Goal: Book appointment/travel/reservation

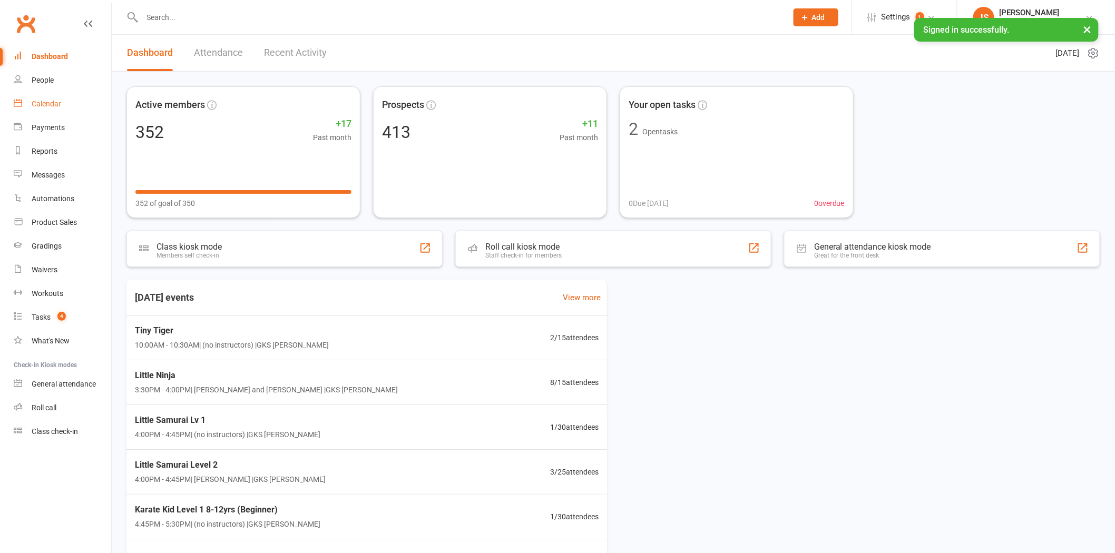
click at [62, 104] on link "Calendar" at bounding box center [62, 104] width 97 height 24
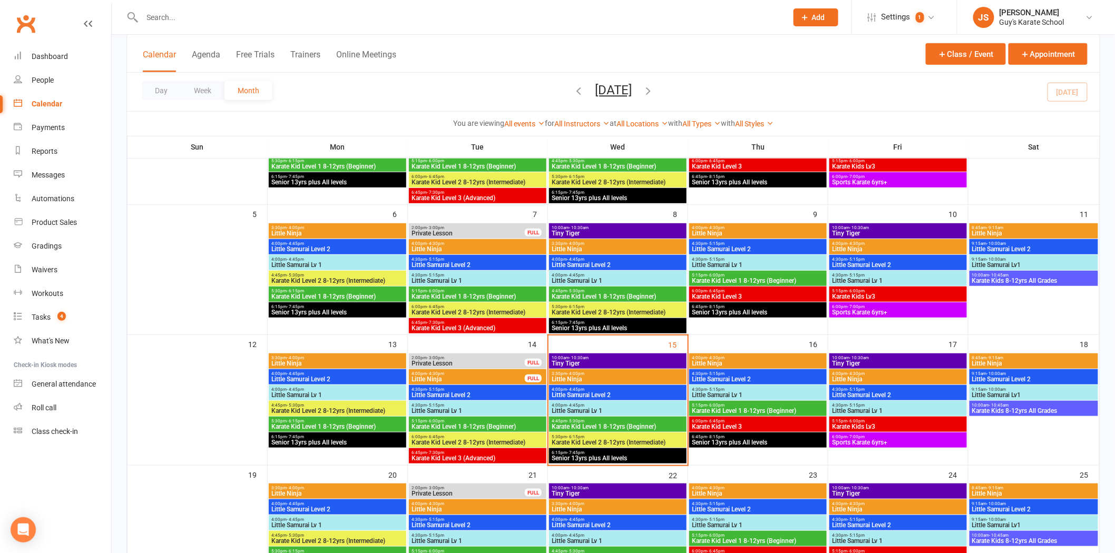
scroll to position [175, 0]
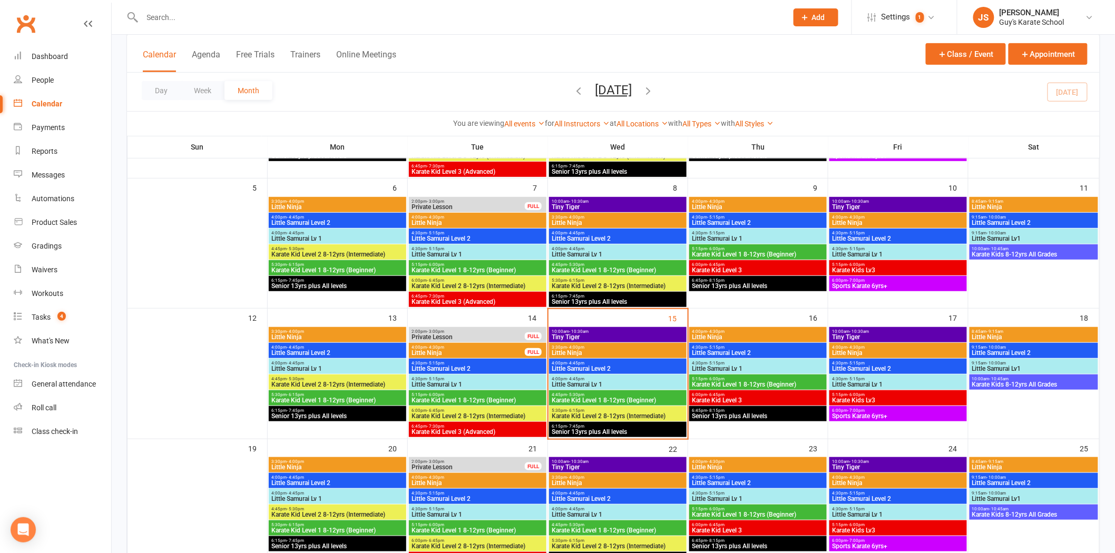
click at [598, 351] on span "Little Ninja" at bounding box center [617, 353] width 133 height 6
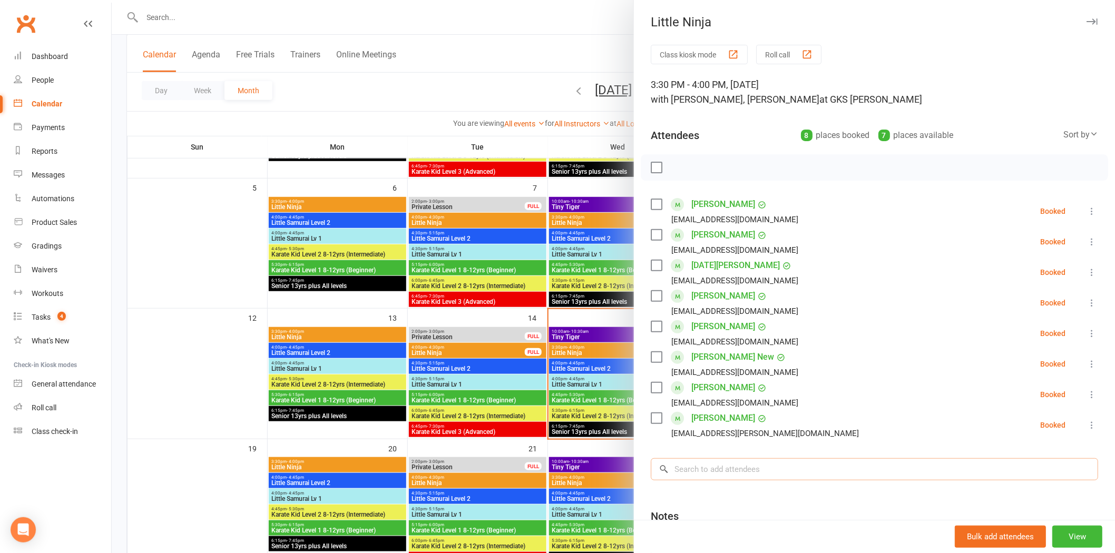
click at [783, 462] on input "search" at bounding box center [874, 469] width 447 height 22
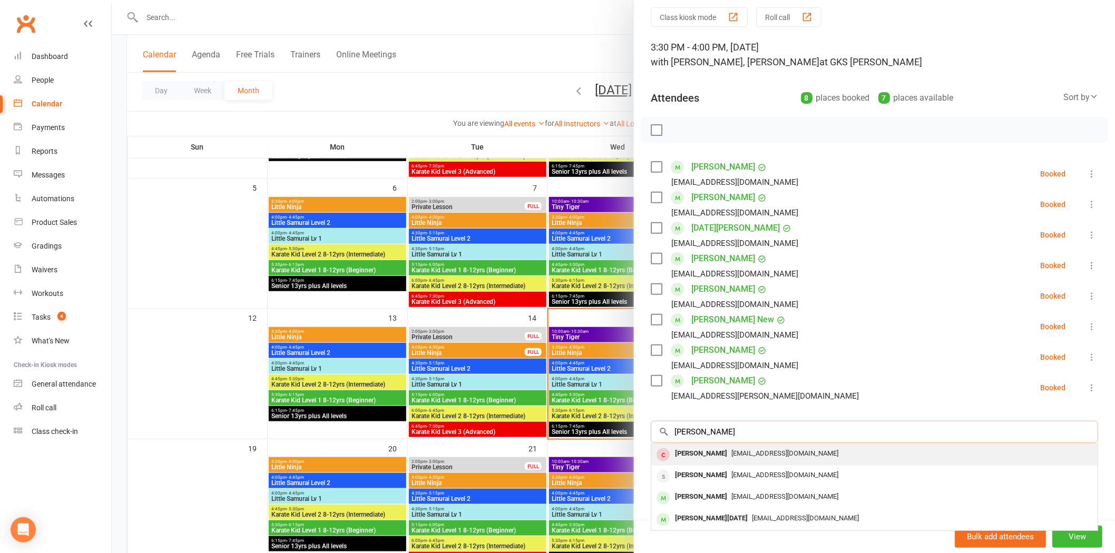
scroll to position [58, 0]
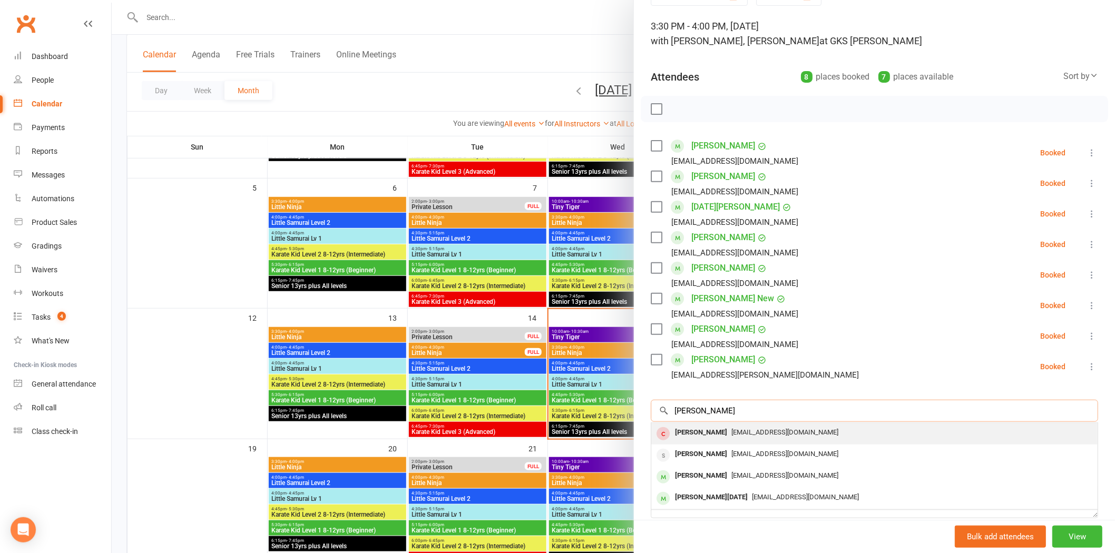
type input "[PERSON_NAME]"
click at [754, 497] on span "[EMAIL_ADDRESS][DOMAIN_NAME]" at bounding box center [805, 497] width 107 height 8
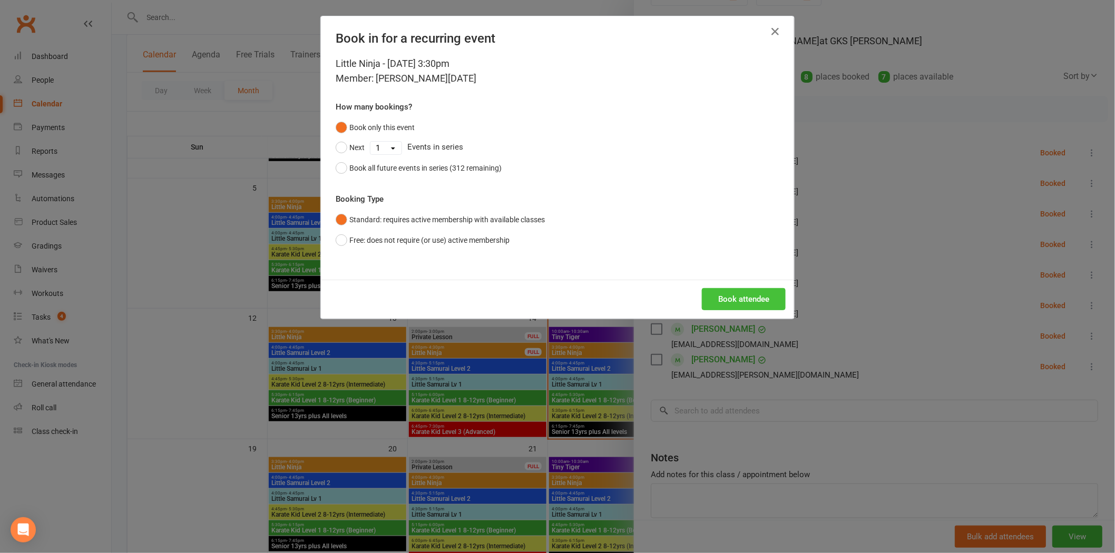
click at [767, 293] on button "Book attendee" at bounding box center [744, 299] width 84 height 22
